Goal: Navigation & Orientation: Find specific page/section

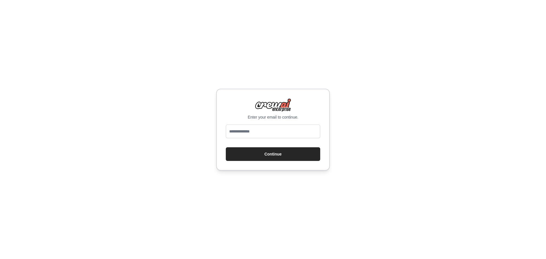
type input "**********"
click at [257, 156] on button "Continue" at bounding box center [273, 154] width 94 height 14
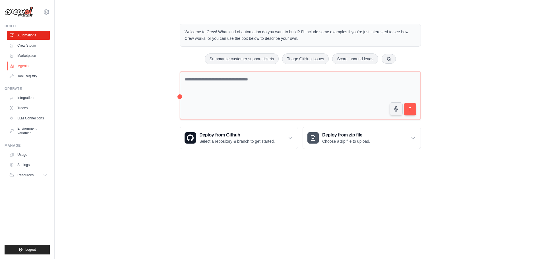
click at [21, 66] on link "Agents" at bounding box center [28, 65] width 43 height 9
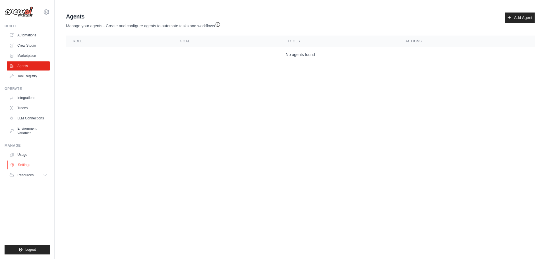
click at [26, 163] on link "Settings" at bounding box center [28, 165] width 43 height 9
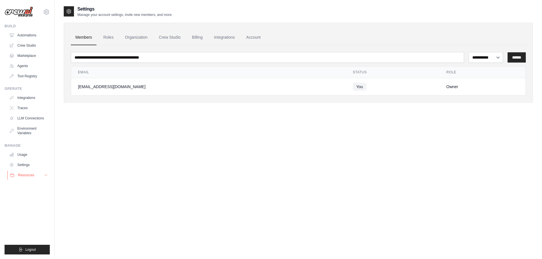
click at [45, 177] on icon at bounding box center [46, 175] width 5 height 5
click at [34, 34] on link "Automations" at bounding box center [28, 35] width 43 height 9
